Goal: Information Seeking & Learning: Learn about a topic

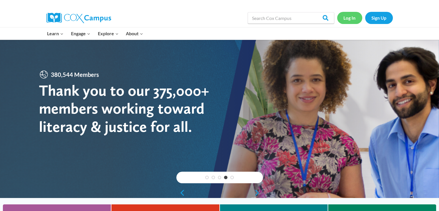
click at [345, 16] on link "Log In" at bounding box center [349, 18] width 25 height 12
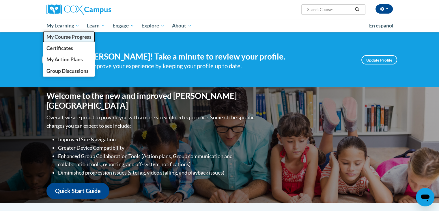
click at [70, 38] on span "My Course Progress" at bounding box center [68, 37] width 45 height 6
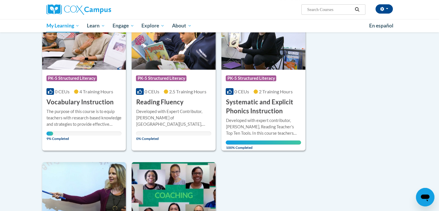
scroll to position [95, 0]
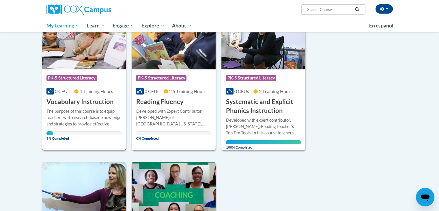
click at [86, 125] on div "The purpose of this course is to equip teachers with research-based knowledge a…" at bounding box center [83, 117] width 75 height 19
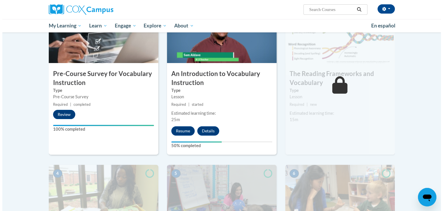
scroll to position [150, 0]
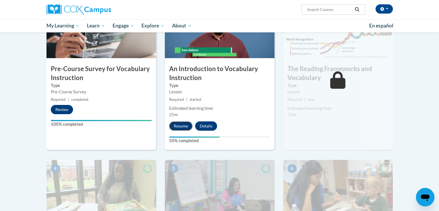
click at [182, 127] on button "Resume" at bounding box center [180, 125] width 23 height 9
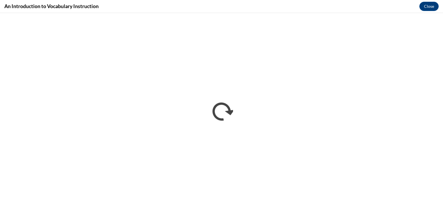
scroll to position [0, 0]
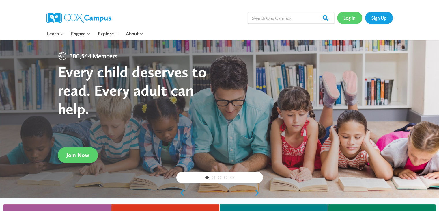
click at [355, 15] on link "Log In" at bounding box center [349, 18] width 25 height 12
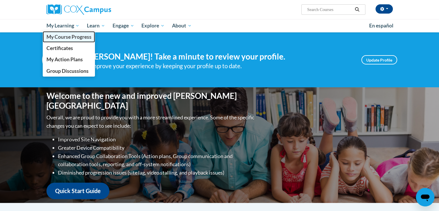
click at [65, 38] on span "My Course Progress" at bounding box center [68, 37] width 45 height 6
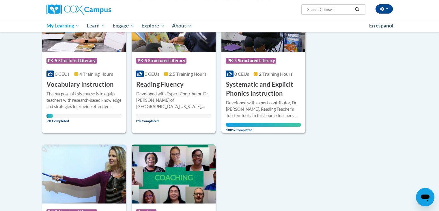
scroll to position [111, 0]
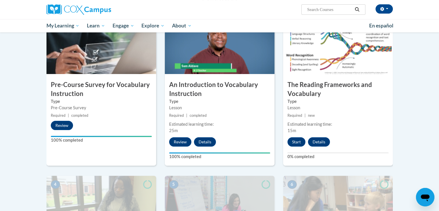
scroll to position [135, 0]
click at [300, 140] on button "Start" at bounding box center [296, 141] width 18 height 9
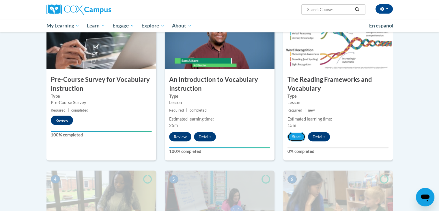
scroll to position [173, 0]
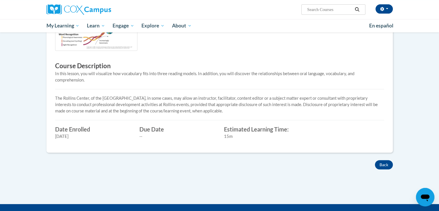
scroll to position [161, 0]
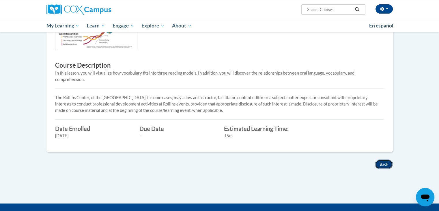
click at [389, 165] on button "Back" at bounding box center [384, 163] width 18 height 9
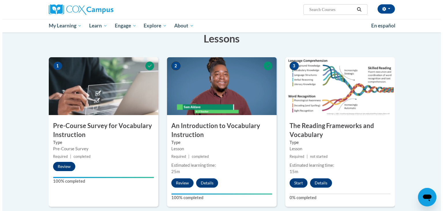
scroll to position [106, 0]
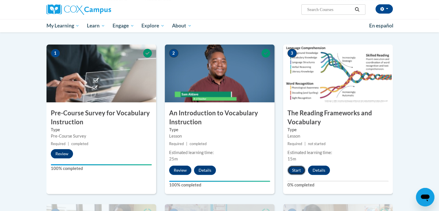
click at [297, 170] on button "Start" at bounding box center [296, 169] width 18 height 9
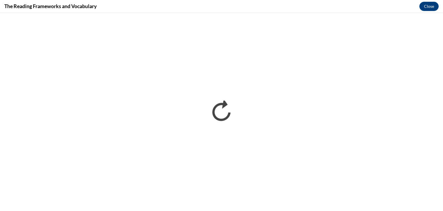
scroll to position [0, 0]
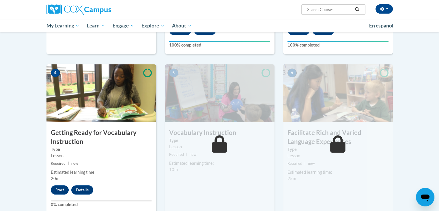
scroll to position [278, 0]
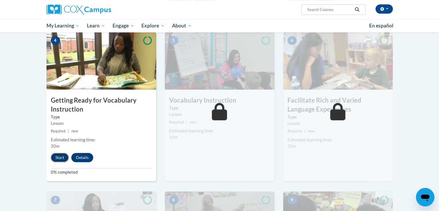
click at [56, 161] on button "Start" at bounding box center [60, 157] width 18 height 9
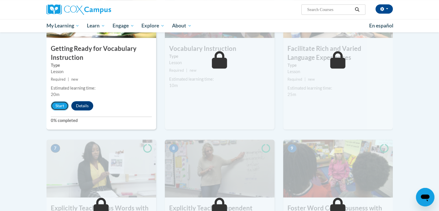
scroll to position [349, 0]
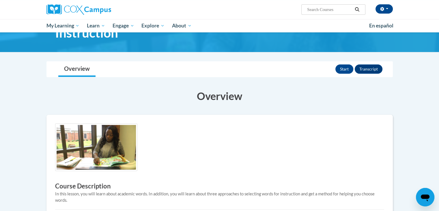
scroll to position [39, 0]
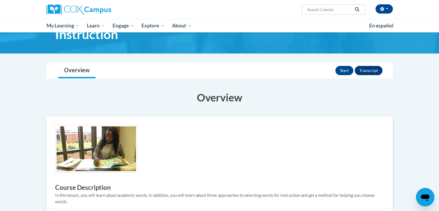
click at [99, 129] on img at bounding box center [96, 149] width 82 height 48
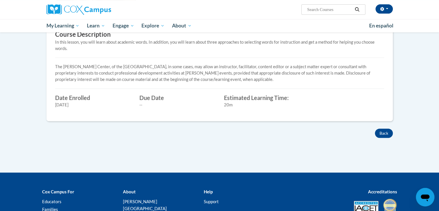
scroll to position [200, 0]
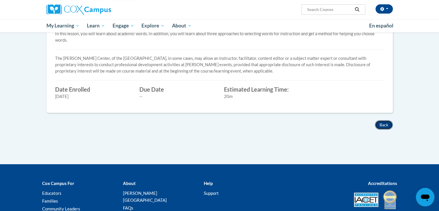
click at [389, 123] on button "Back" at bounding box center [384, 124] width 18 height 9
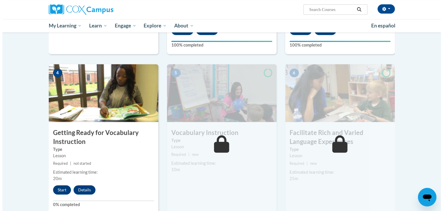
scroll to position [261, 0]
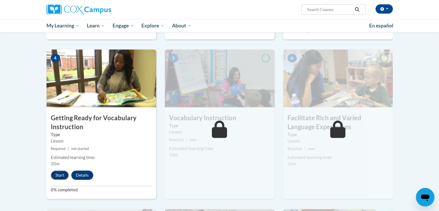
click at [63, 171] on button "Start" at bounding box center [60, 174] width 18 height 9
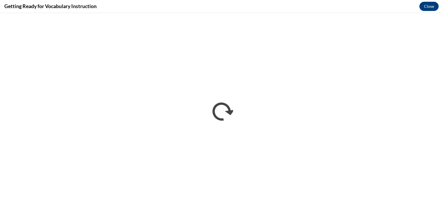
scroll to position [0, 0]
